Goal: Check status

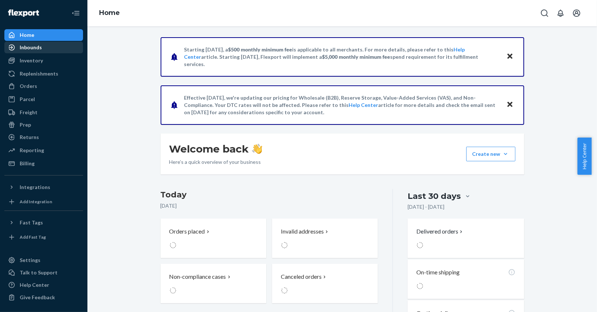
click at [40, 48] on div "Inbounds" at bounding box center [31, 47] width 22 height 7
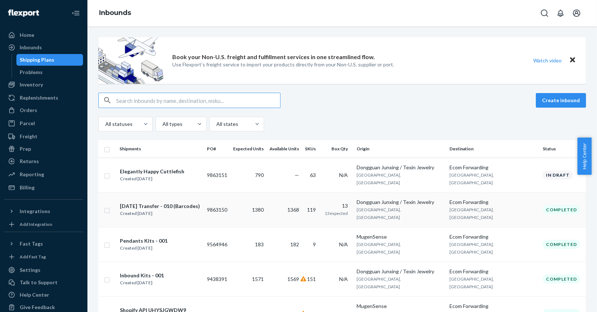
click at [162, 210] on div "Created [DATE]" at bounding box center [160, 213] width 80 height 7
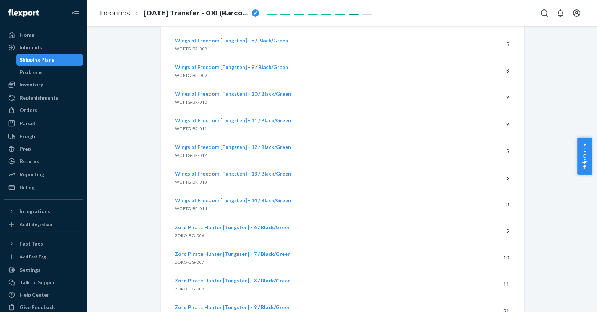
scroll to position [8836, 0]
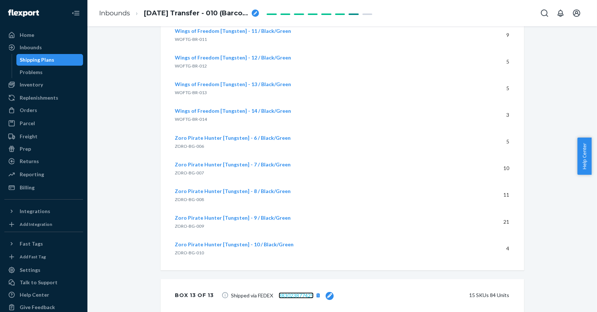
click at [286, 293] on link "883023877425" at bounding box center [296, 295] width 35 height 6
